Goal: Information Seeking & Learning: Learn about a topic

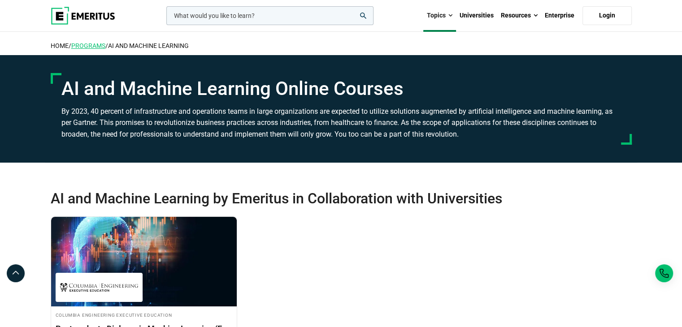
click at [103, 44] on link "Programs" at bounding box center [88, 45] width 34 height 7
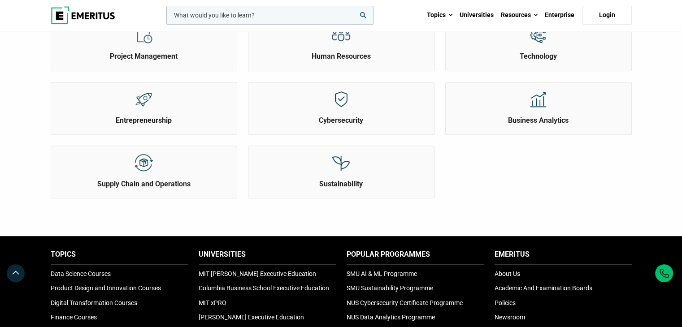
scroll to position [628, 0]
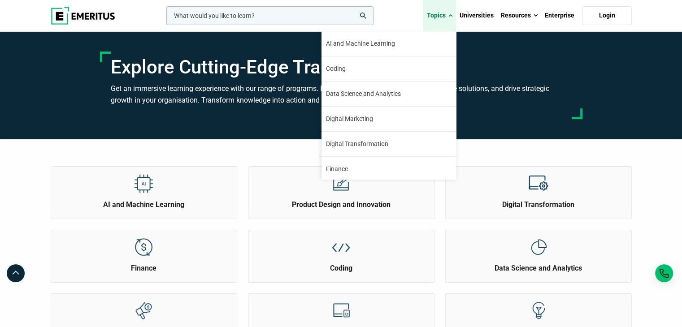
click at [443, 17] on link "Topics" at bounding box center [439, 15] width 33 height 31
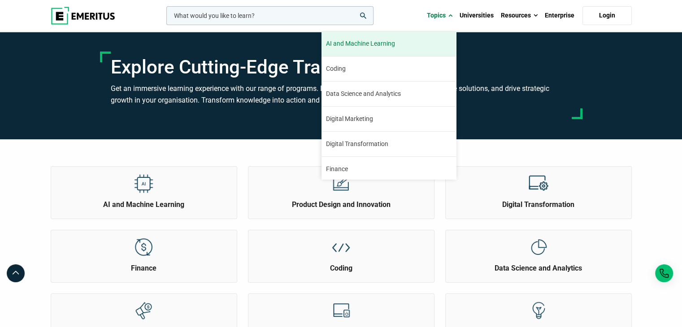
click at [392, 47] on span "AI and Machine Learning" at bounding box center [360, 43] width 69 height 9
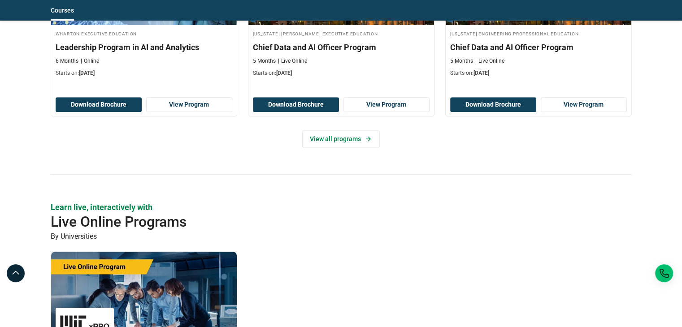
scroll to position [538, 0]
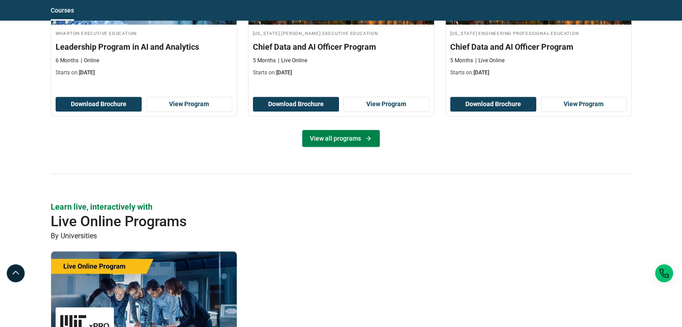
click at [365, 135] on icon at bounding box center [369, 138] width 8 height 7
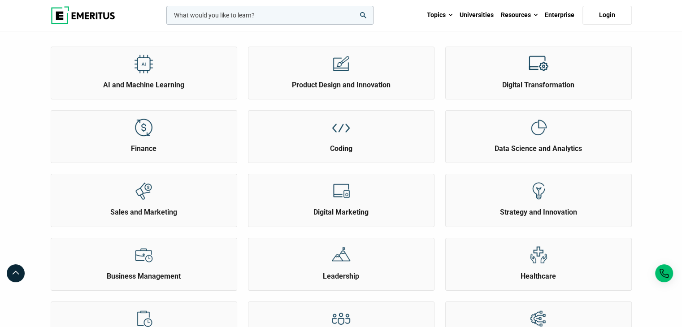
scroll to position [135, 0]
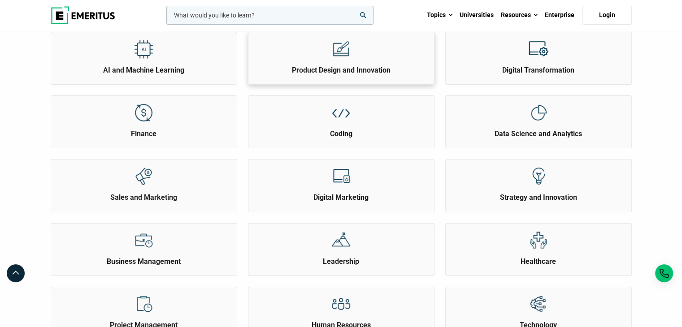
click at [347, 73] on h2 "Product Design and Innovation" at bounding box center [341, 70] width 181 height 10
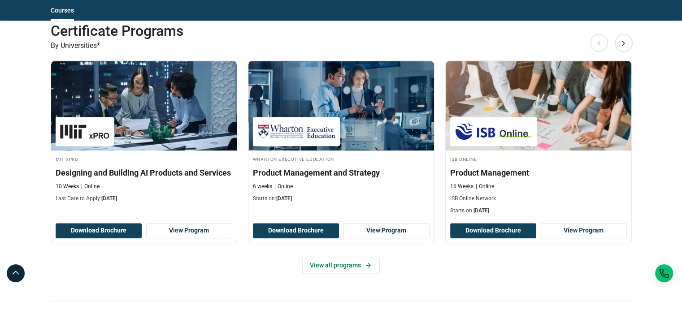
scroll to position [1031, 0]
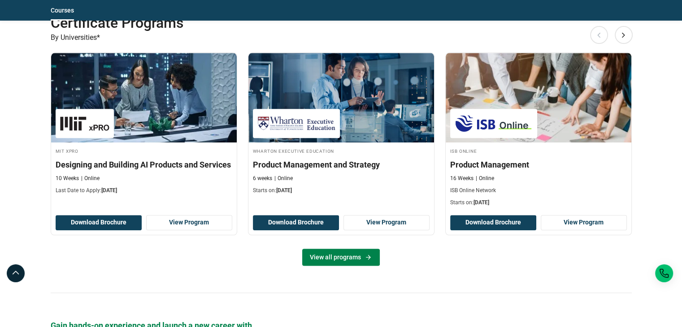
click at [362, 257] on link "View all programs" at bounding box center [341, 257] width 78 height 17
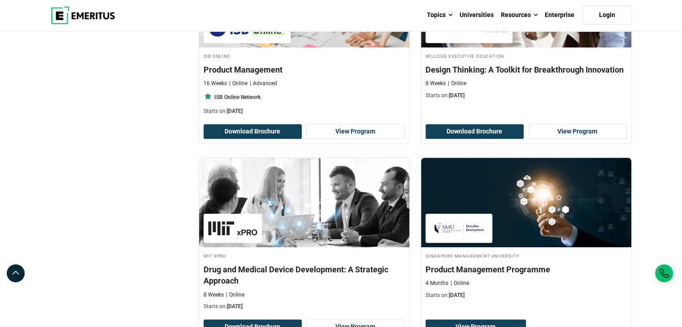
scroll to position [404, 0]
